Goal: Navigation & Orientation: Understand site structure

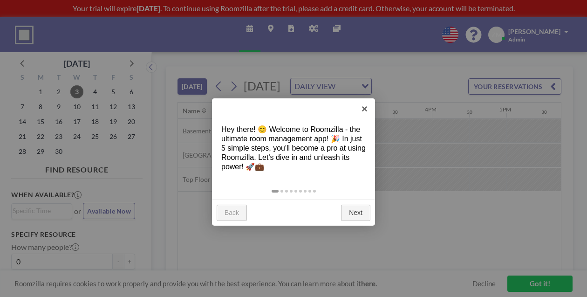
scroll to position [0, 1163]
click at [364, 107] on link "×" at bounding box center [364, 108] width 21 height 21
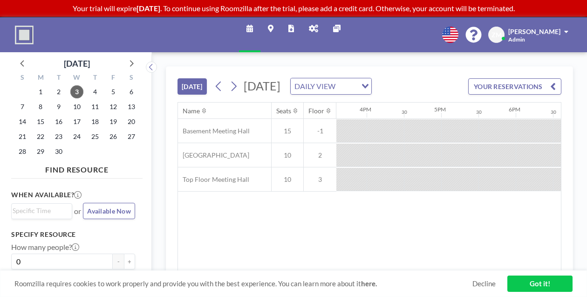
click at [298, 25] on link "Reports" at bounding box center [291, 34] width 21 height 35
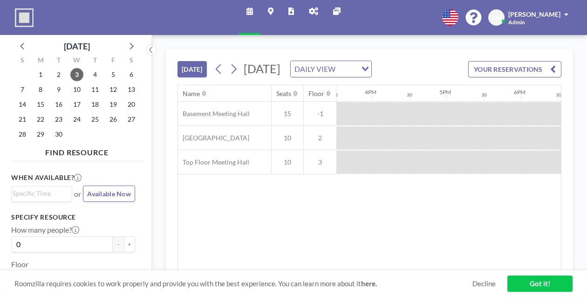
scroll to position [0, 1163]
click at [310, 4] on link "Admin panel" at bounding box center [314, 17] width 24 height 35
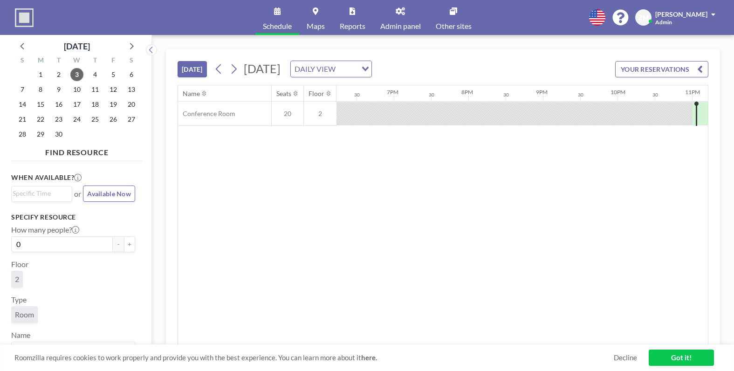
scroll to position [0, 1418]
click at [400, 13] on icon at bounding box center [400, 10] width 9 height 7
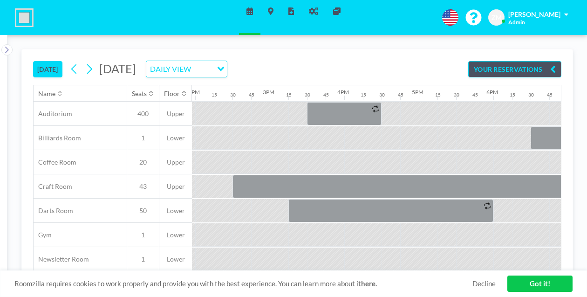
scroll to position [0, 1045]
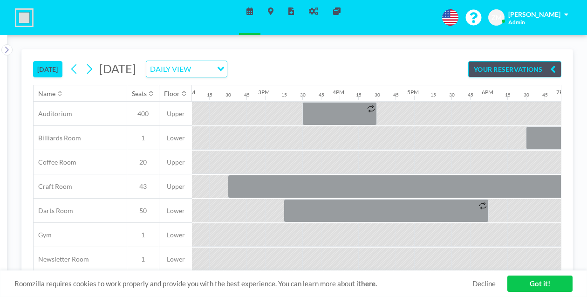
click at [311, 8] on icon at bounding box center [313, 10] width 9 height 7
